Goal: Information Seeking & Learning: Learn about a topic

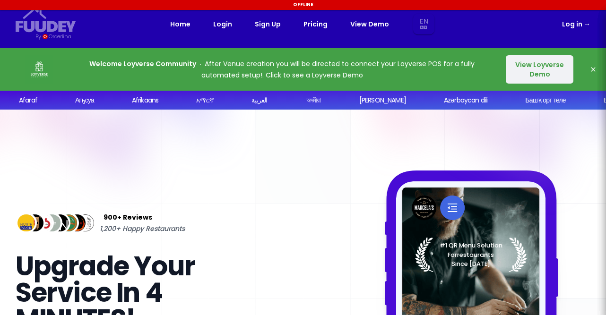
select select "en"
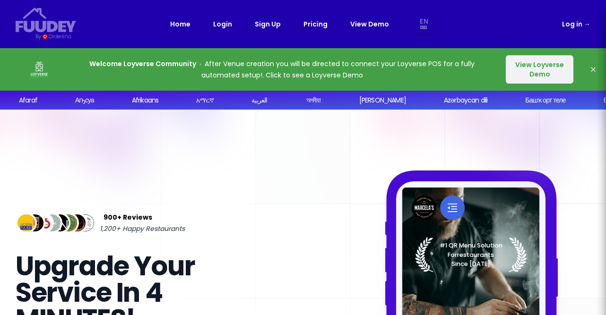
select select "en"
click at [317, 25] on link "Pricing" at bounding box center [315, 23] width 24 height 11
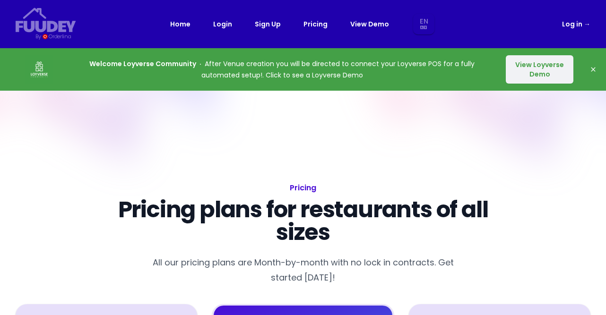
select select "en"
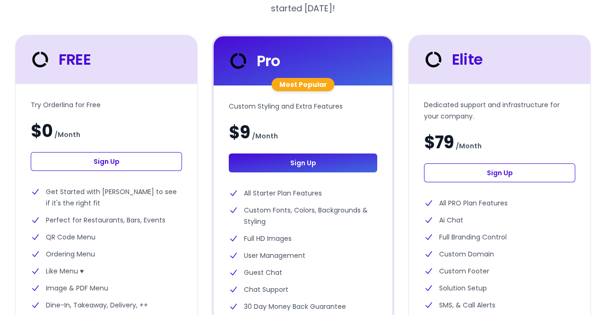
scroll to position [283, 0]
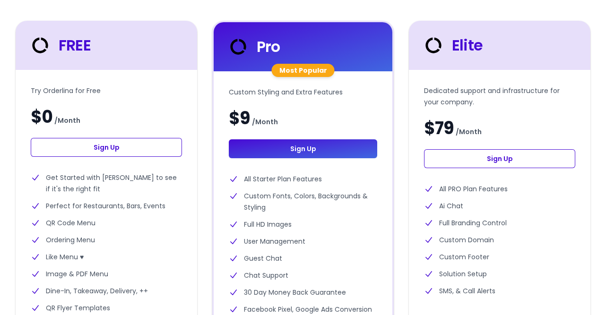
select select "en"
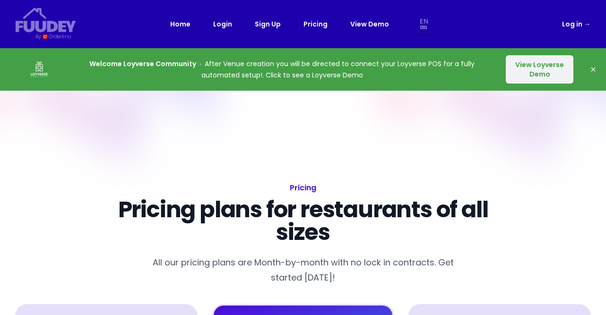
scroll to position [0, 0]
select select "en"
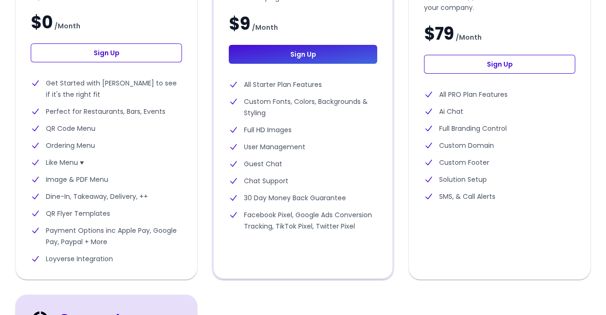
scroll to position [94, 0]
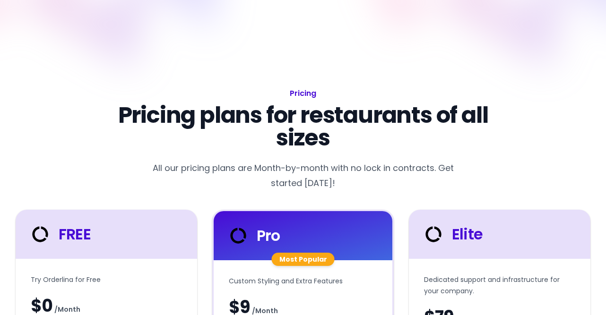
select select "en"
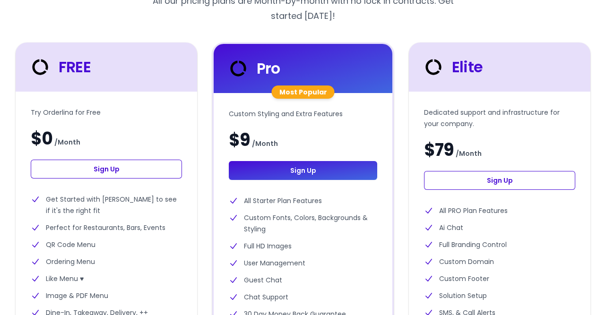
scroll to position [283, 0]
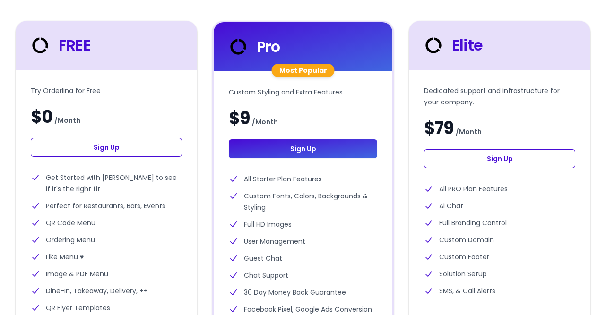
select select "en"
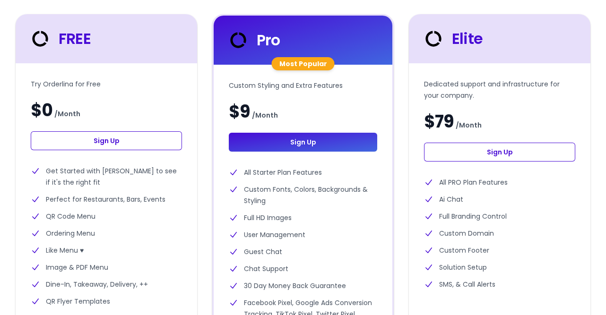
scroll to position [236, 0]
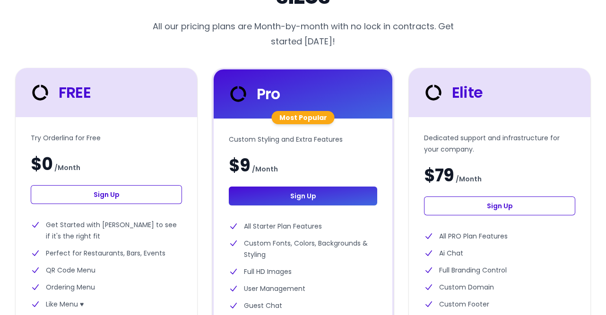
select select "en"
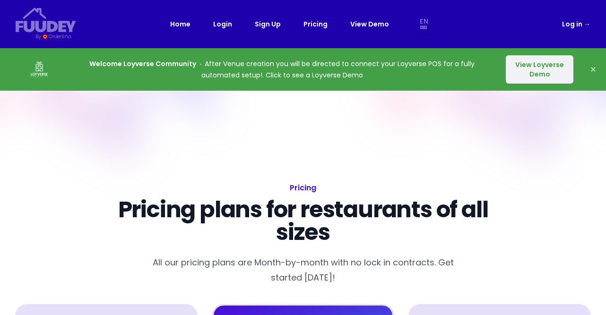
select select "en"
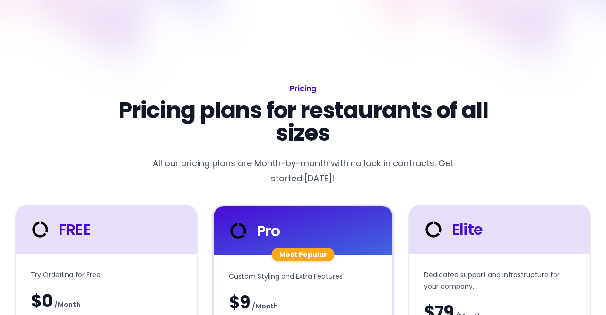
scroll to position [189, 0]
